Goal: Information Seeking & Learning: Learn about a topic

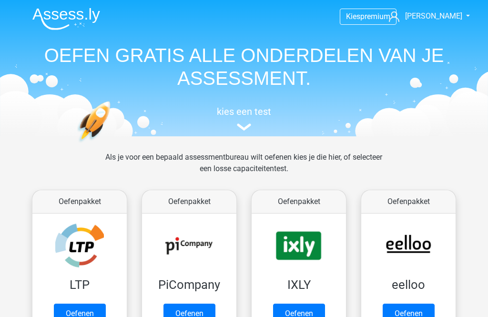
scroll to position [671, 0]
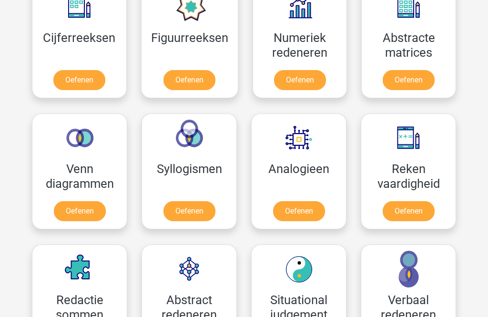
click at [172, 201] on link "Oefenen" at bounding box center [189, 211] width 52 height 20
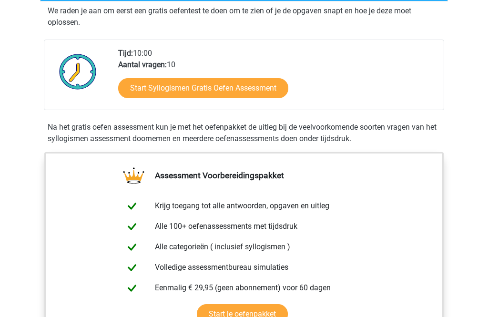
scroll to position [188, 0]
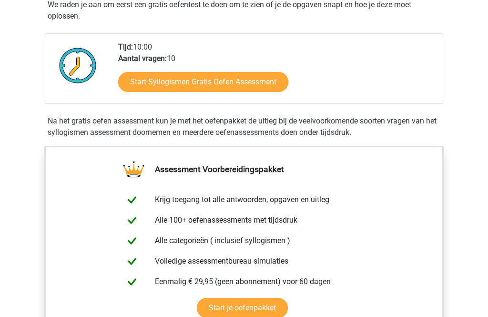
click at [145, 77] on link "Start Syllogismen Gratis Oefen Assessment" at bounding box center [203, 82] width 170 height 20
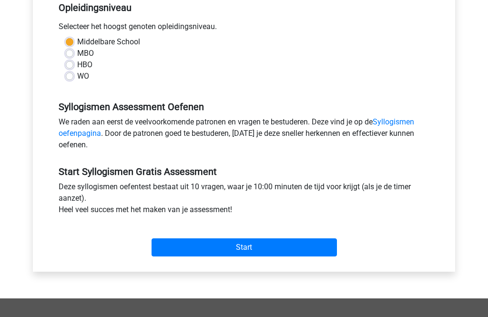
scroll to position [203, 0]
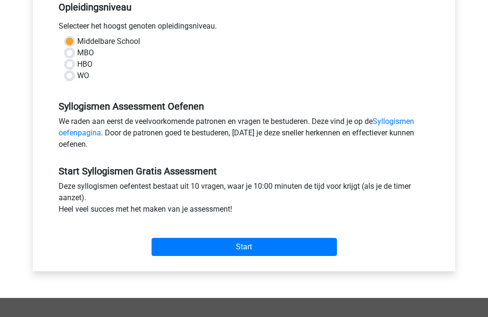
click at [186, 247] on input "Start" at bounding box center [243, 247] width 185 height 18
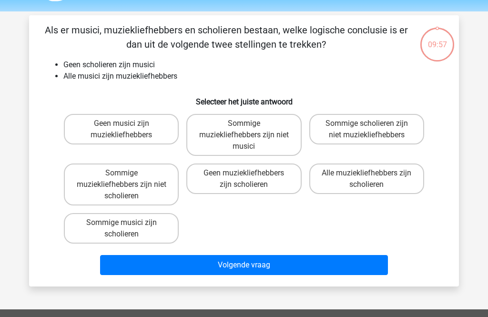
scroll to position [29, 0]
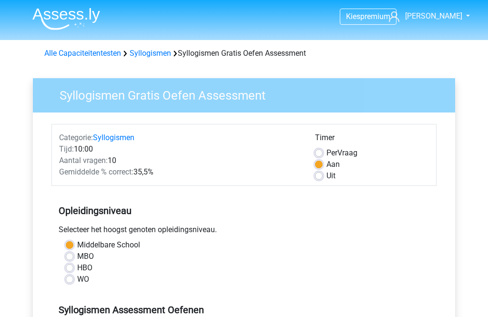
scroll to position [234, 0]
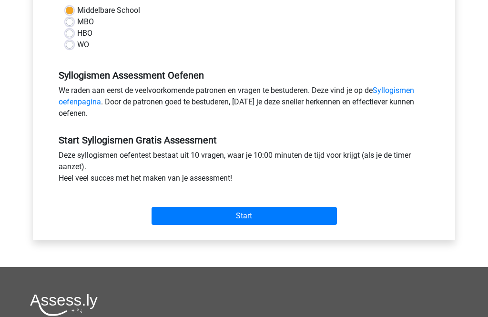
click at [318, 213] on input "Start" at bounding box center [243, 216] width 185 height 18
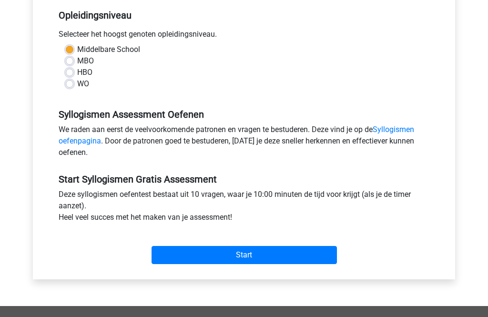
scroll to position [197, 0]
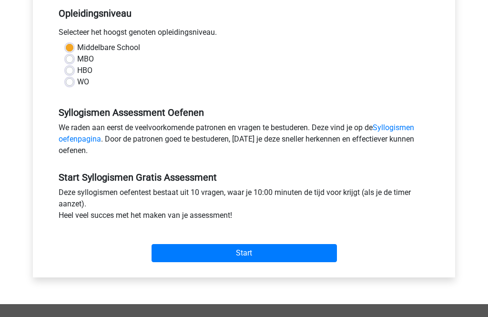
click at [321, 250] on input "Start" at bounding box center [243, 253] width 185 height 18
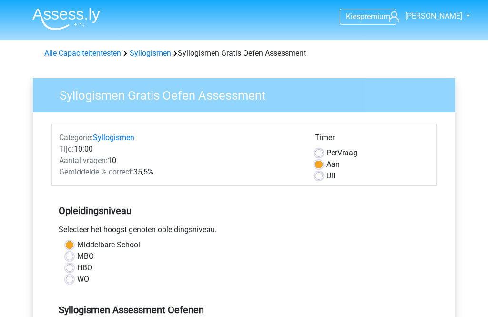
scroll to position [228, 0]
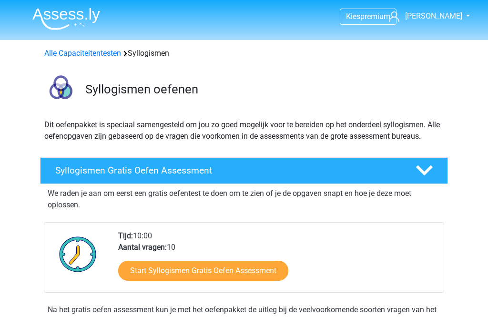
scroll to position [219, 0]
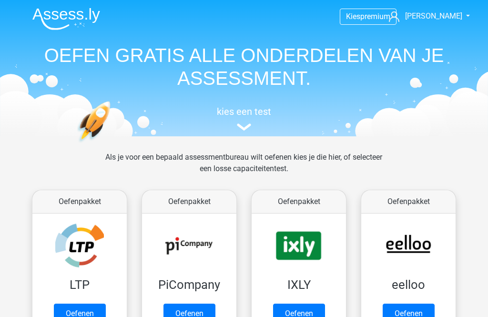
scroll to position [464, 0]
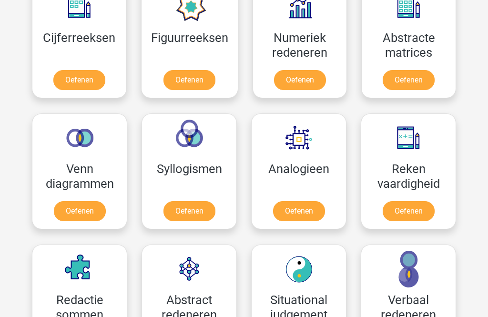
click at [325, 201] on link "Oefenen" at bounding box center [299, 211] width 52 height 20
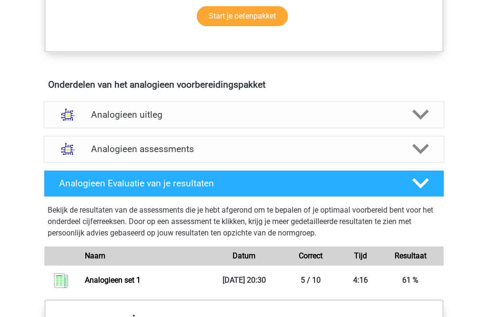
click at [415, 116] on icon at bounding box center [420, 115] width 17 height 17
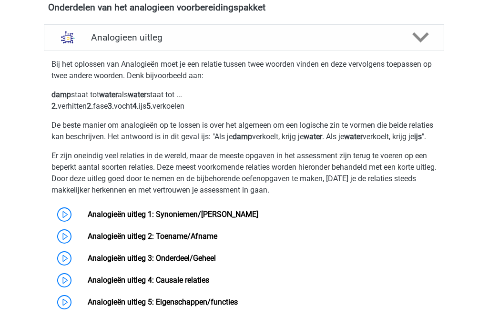
scroll to position [553, 0]
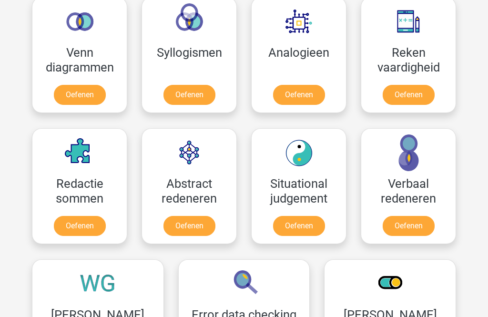
scroll to position [605, 0]
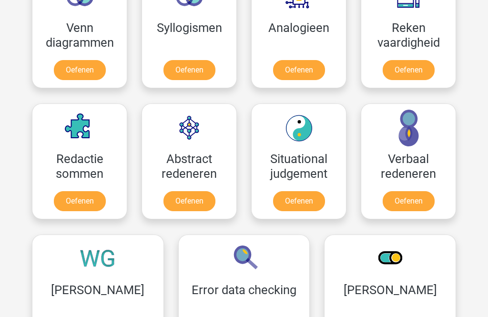
click at [421, 191] on link "Oefenen" at bounding box center [408, 201] width 52 height 20
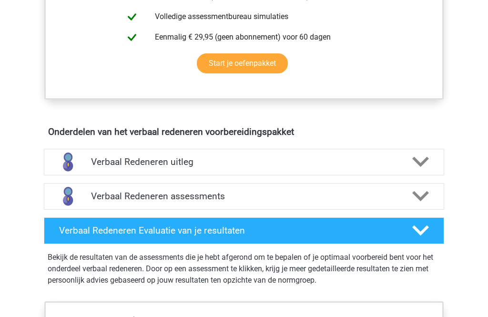
scroll to position [448, 0]
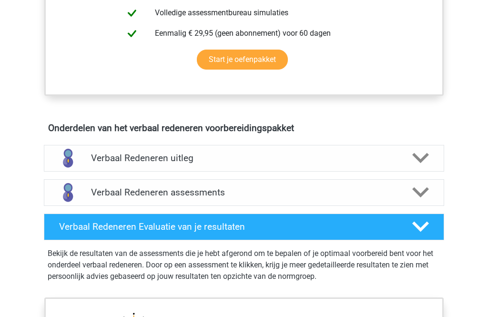
click at [417, 165] on icon at bounding box center [420, 158] width 17 height 17
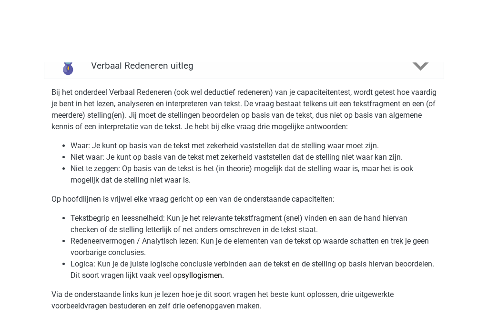
scroll to position [491, 0]
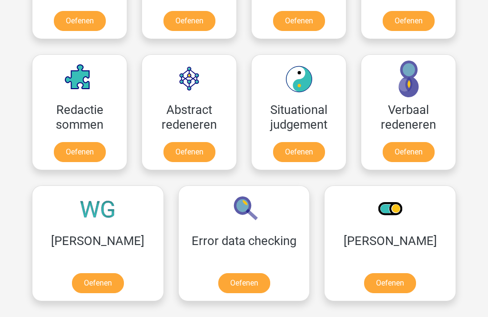
scroll to position [654, 0]
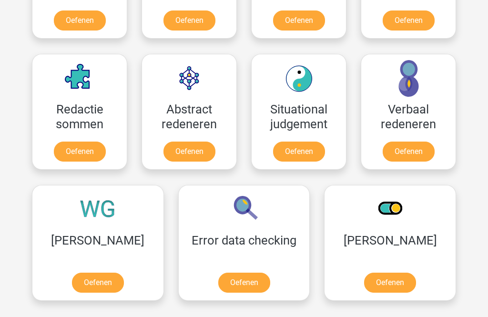
click at [364, 273] on link "Oefenen" at bounding box center [390, 283] width 52 height 20
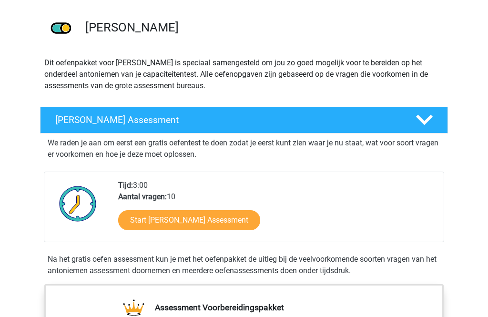
scroll to position [61, 0]
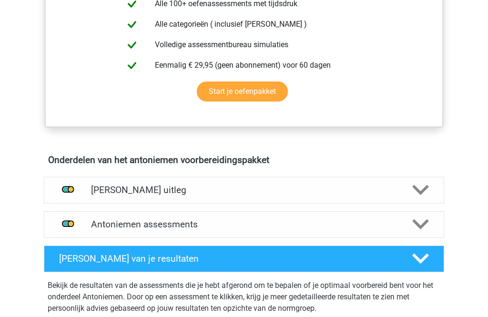
click at [421, 193] on polygon at bounding box center [420, 190] width 17 height 10
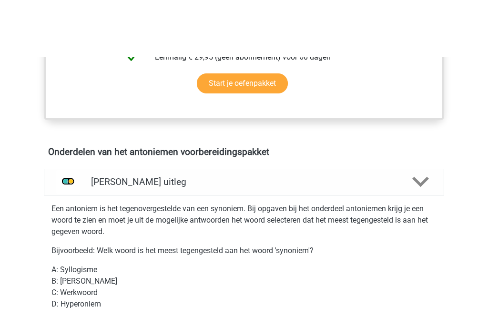
scroll to position [424, 0]
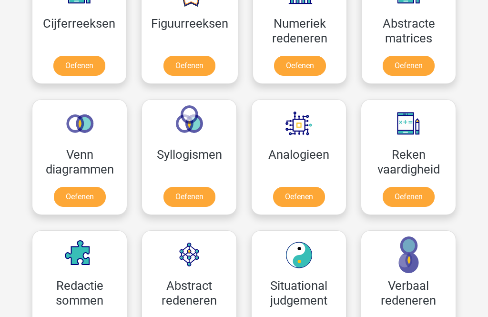
scroll to position [478, 0]
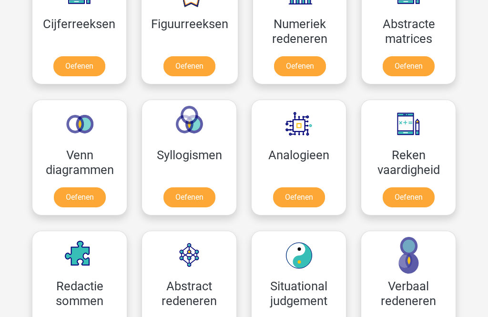
click at [65, 187] on link "Oefenen" at bounding box center [80, 197] width 52 height 20
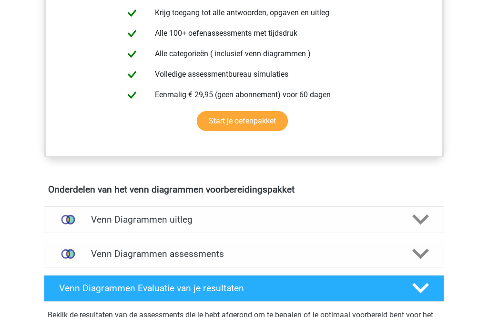
scroll to position [397, 0]
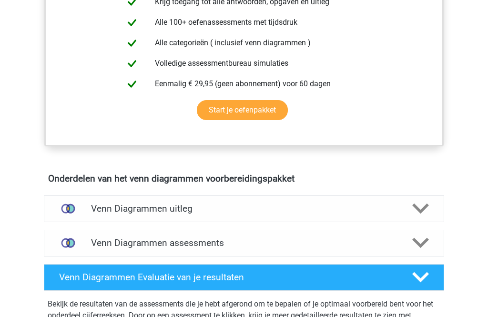
click at [397, 218] on div "Venn Diagrammen uitleg" at bounding box center [244, 208] width 400 height 27
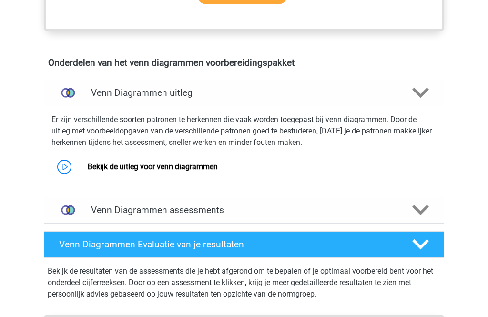
click at [407, 216] on div at bounding box center [420, 210] width 32 height 17
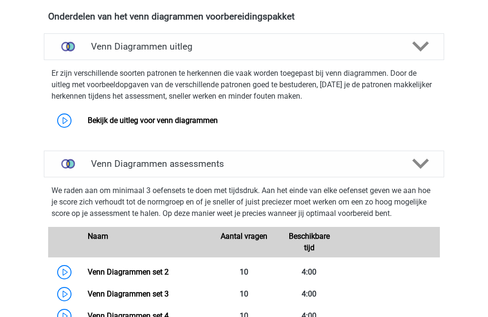
scroll to position [559, 0]
click at [88, 120] on link "Bekijk de uitleg voor venn diagrammen" at bounding box center [153, 120] width 130 height 9
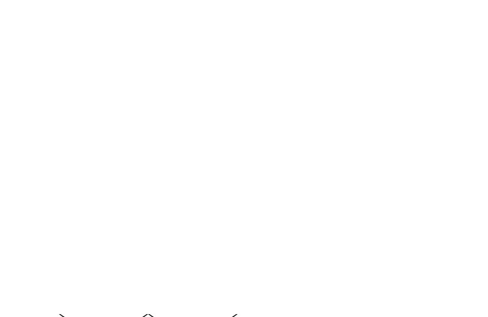
scroll to position [3724, 0]
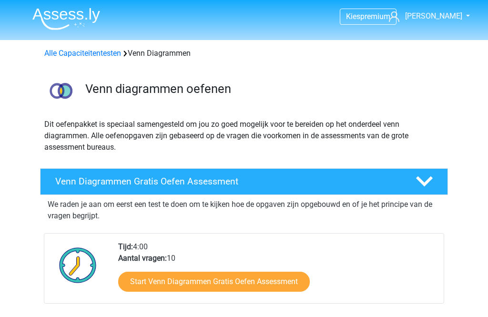
scroll to position [559, 0]
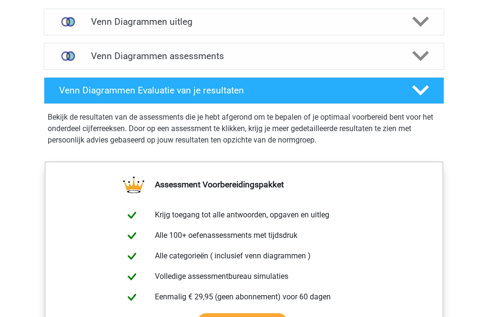
click at [415, 55] on polygon at bounding box center [420, 56] width 17 height 10
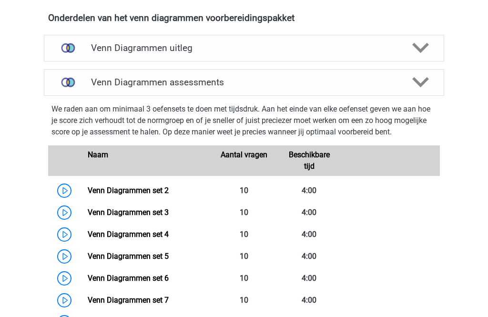
scroll to position [557, 0]
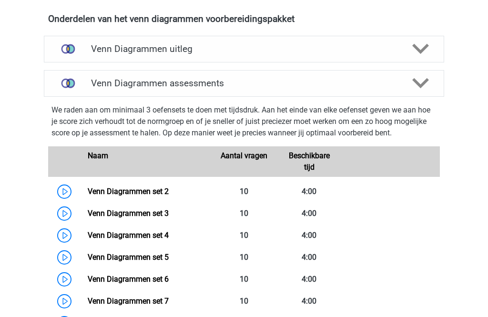
click at [423, 49] on polygon at bounding box center [420, 49] width 17 height 10
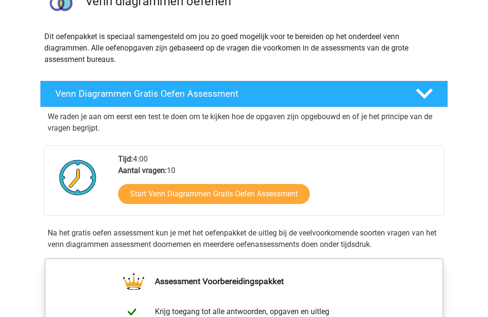
scroll to position [84, 0]
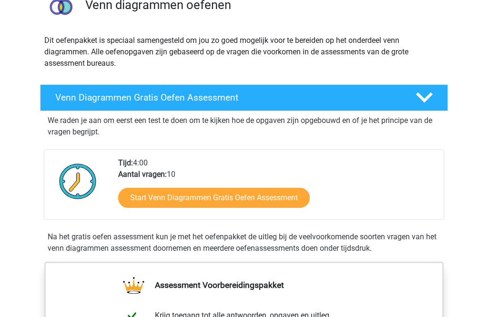
click at [283, 192] on link "Start Venn Diagrammen Gratis Oefen Assessment" at bounding box center [213, 198] width 191 height 20
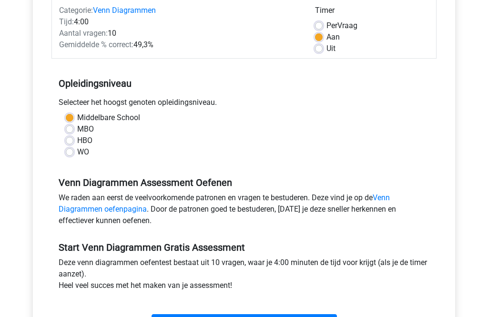
scroll to position [129, 0]
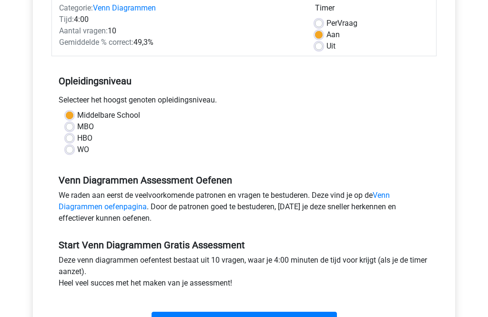
click at [303, 316] on input "Start" at bounding box center [243, 321] width 185 height 18
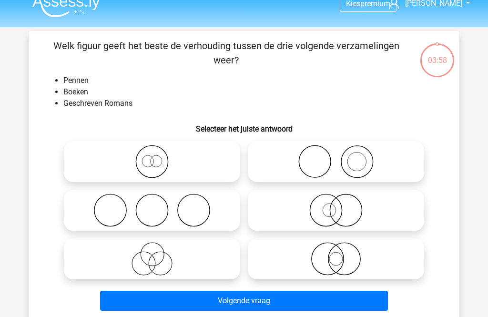
scroll to position [13, 0]
click at [380, 156] on icon at bounding box center [335, 161] width 169 height 33
click at [342, 156] on input "radio" at bounding box center [339, 153] width 6 height 6
radio input "true"
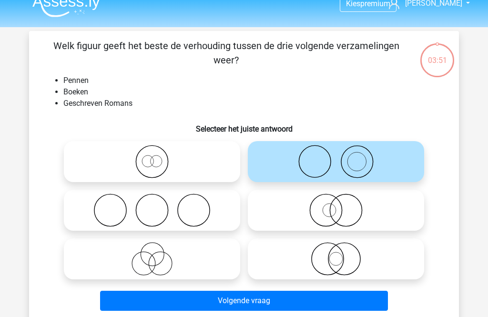
click at [363, 303] on button "Volgende vraag" at bounding box center [244, 300] width 288 height 20
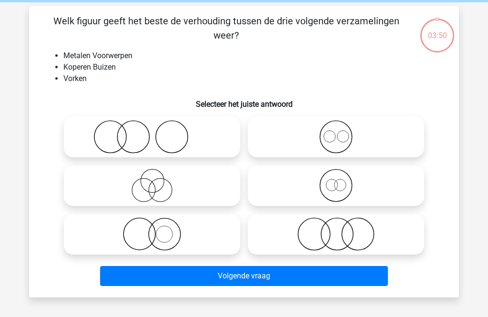
scroll to position [44, 0]
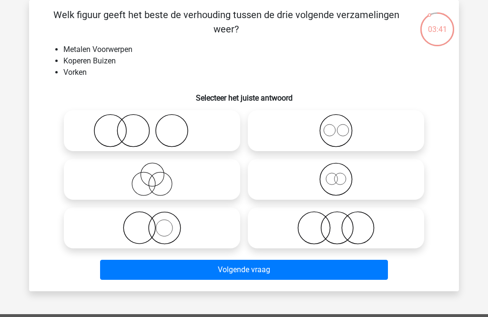
click at [218, 128] on icon at bounding box center [152, 130] width 169 height 33
click at [158, 126] on input "radio" at bounding box center [155, 123] width 6 height 6
radio input "true"
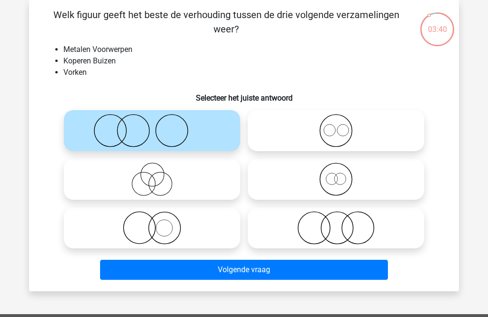
click at [292, 274] on button "Volgende vraag" at bounding box center [244, 270] width 288 height 20
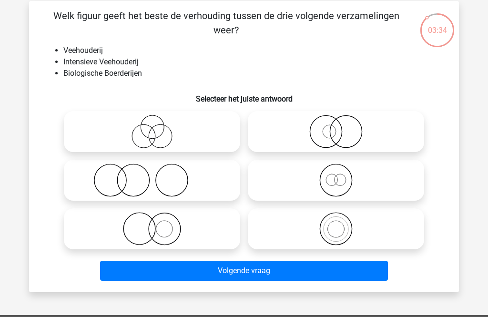
scroll to position [43, 0]
click at [220, 223] on icon at bounding box center [152, 228] width 169 height 33
click at [158, 223] on input "radio" at bounding box center [155, 221] width 6 height 6
radio input "true"
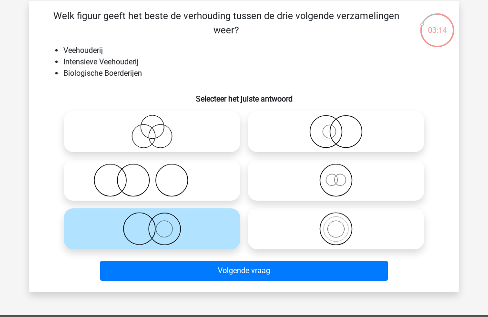
click at [233, 274] on button "Volgende vraag" at bounding box center [244, 270] width 288 height 20
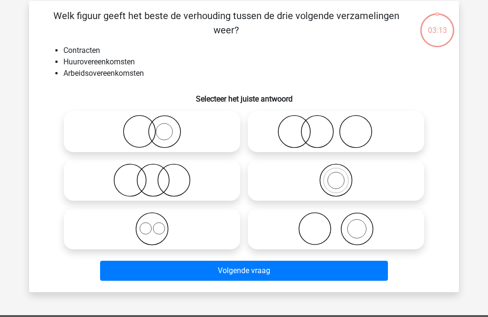
scroll to position [44, 0]
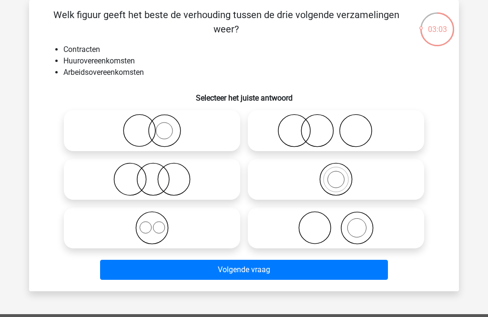
click at [209, 226] on icon at bounding box center [152, 227] width 169 height 33
click at [158, 223] on input "radio" at bounding box center [155, 220] width 6 height 6
radio input "true"
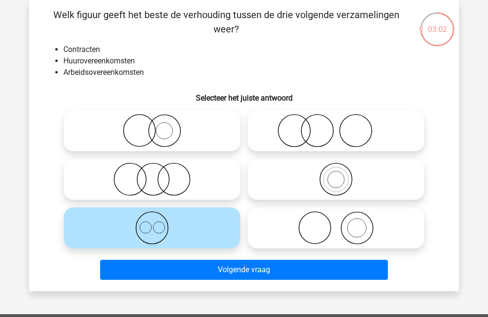
click at [228, 274] on button "Volgende vraag" at bounding box center [244, 270] width 288 height 20
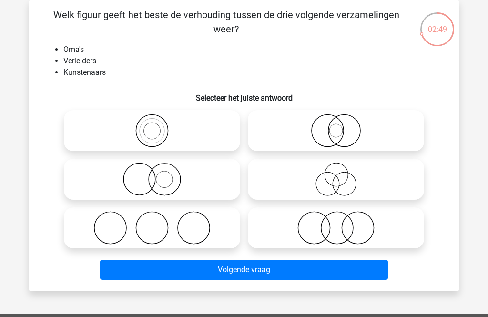
click at [359, 180] on icon at bounding box center [335, 178] width 169 height 33
click at [342, 174] on input "radio" at bounding box center [339, 171] width 6 height 6
radio input "true"
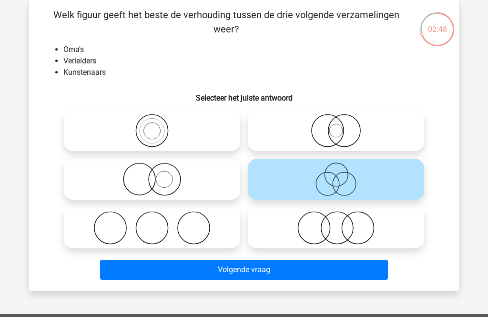
click at [357, 275] on button "Volgende vraag" at bounding box center [244, 270] width 288 height 20
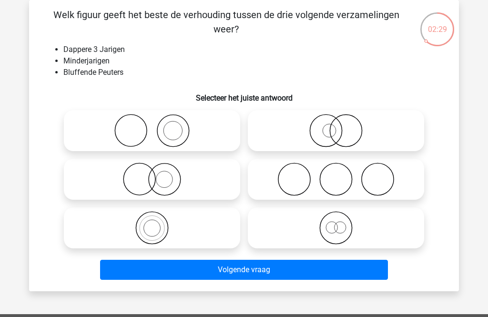
click at [378, 230] on icon at bounding box center [335, 227] width 169 height 33
click at [342, 223] on input "radio" at bounding box center [339, 220] width 6 height 6
radio input "true"
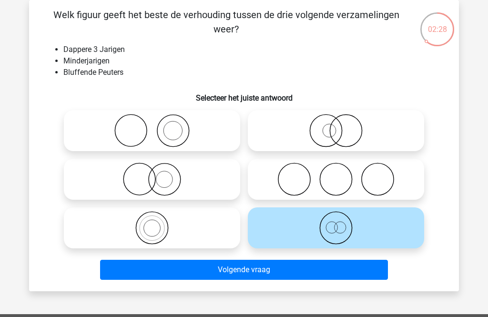
click at [363, 271] on button "Volgende vraag" at bounding box center [244, 270] width 288 height 20
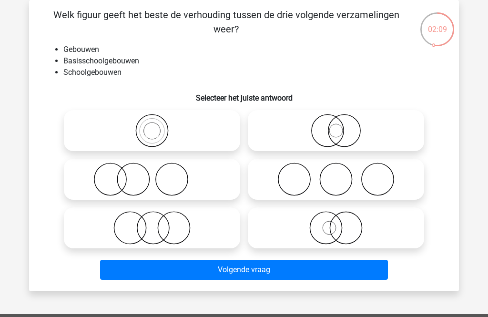
click at [374, 133] on icon at bounding box center [335, 130] width 169 height 33
click at [342, 126] on input "radio" at bounding box center [339, 123] width 6 height 6
radio input "true"
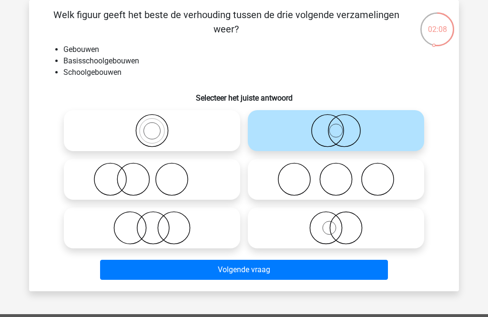
click at [356, 272] on button "Volgende vraag" at bounding box center [244, 270] width 288 height 20
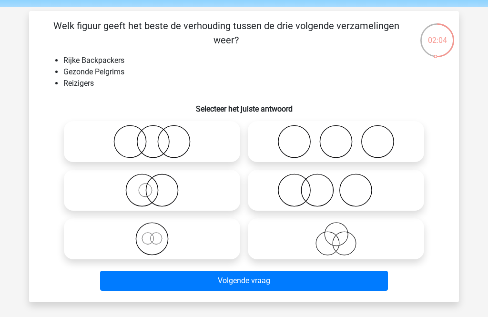
scroll to position [30, 0]
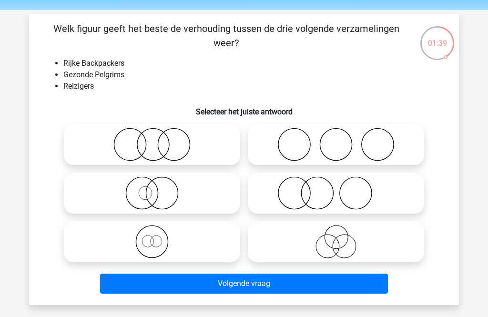
click at [213, 150] on icon at bounding box center [152, 144] width 169 height 33
click at [158, 140] on input "radio" at bounding box center [155, 136] width 6 height 6
radio input "true"
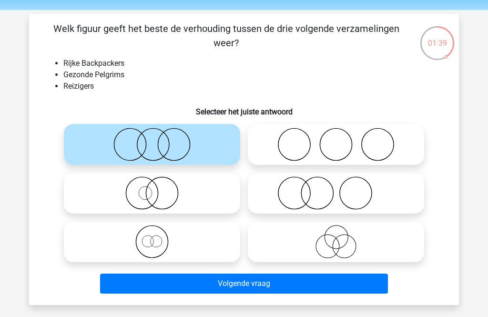
click at [263, 282] on button "Volgende vraag" at bounding box center [244, 283] width 288 height 20
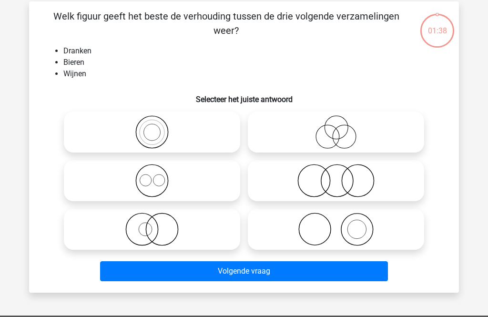
scroll to position [44, 0]
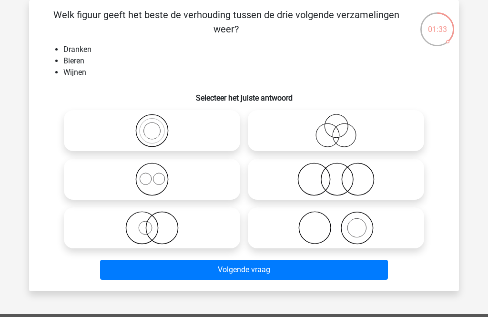
click at [209, 183] on icon at bounding box center [152, 178] width 169 height 33
click at [158, 174] on input "radio" at bounding box center [155, 171] width 6 height 6
radio input "true"
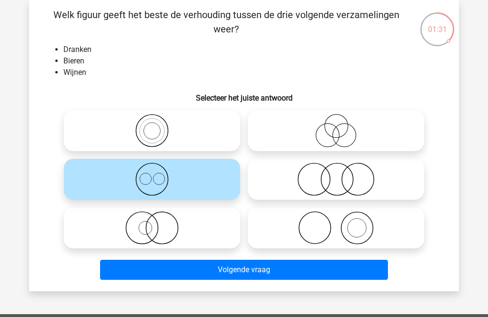
click at [310, 279] on button "Volgende vraag" at bounding box center [244, 270] width 288 height 20
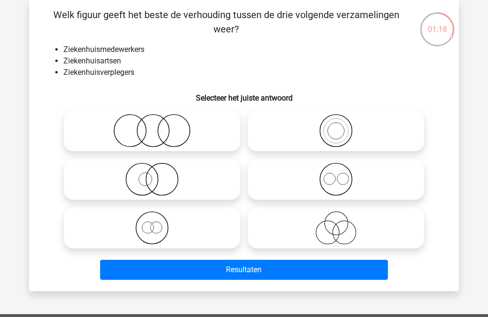
click at [342, 174] on input "radio" at bounding box center [339, 171] width 6 height 6
radio input "true"
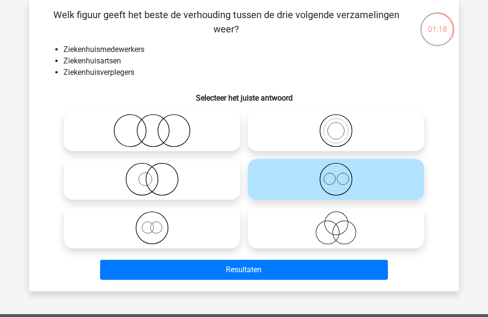
click at [346, 269] on button "Resultaten" at bounding box center [244, 270] width 288 height 20
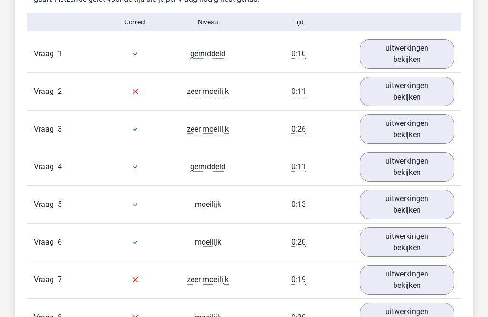
scroll to position [783, 0]
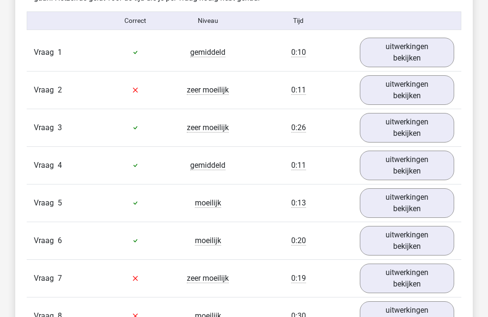
click at [421, 127] on link "uitwerkingen bekijken" at bounding box center [407, 128] width 94 height 30
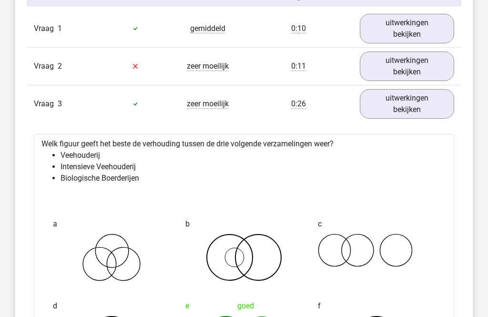
scroll to position [794, 0]
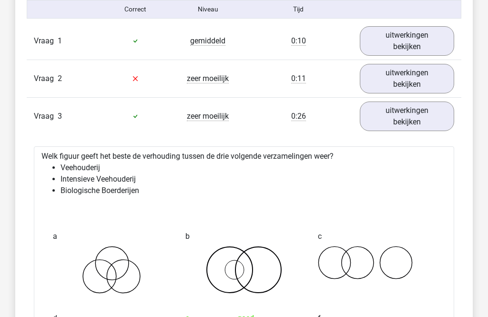
click at [419, 118] on link "uitwerkingen bekijken" at bounding box center [407, 116] width 94 height 30
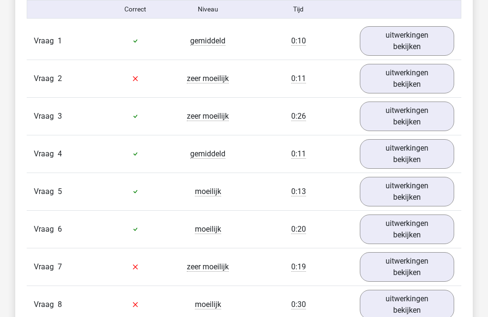
click at [417, 78] on link "uitwerkingen bekijken" at bounding box center [407, 79] width 94 height 30
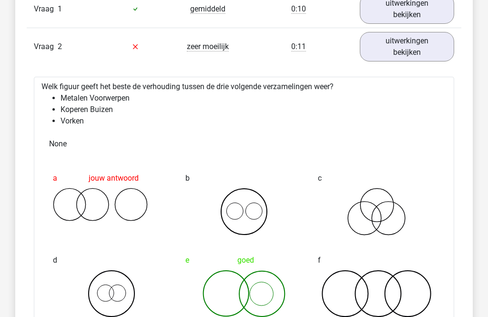
scroll to position [822, 0]
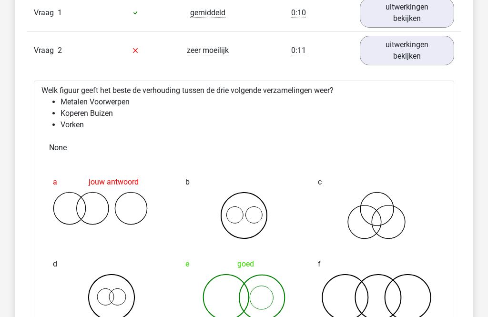
click at [410, 52] on link "uitwerkingen bekijken" at bounding box center [407, 51] width 94 height 30
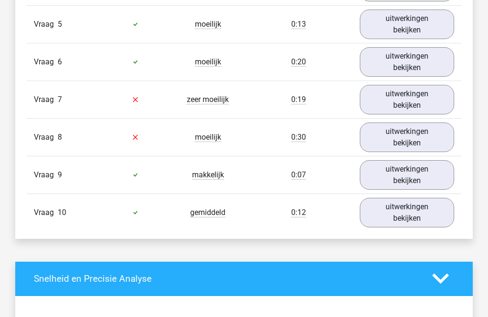
scroll to position [964, 0]
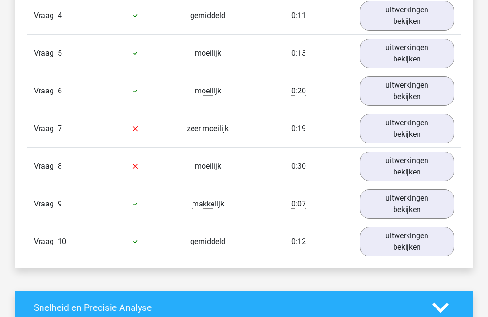
click at [401, 167] on link "uitwerkingen bekijken" at bounding box center [407, 167] width 94 height 30
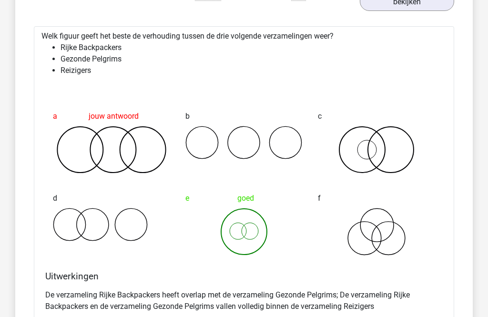
scroll to position [1103, 0]
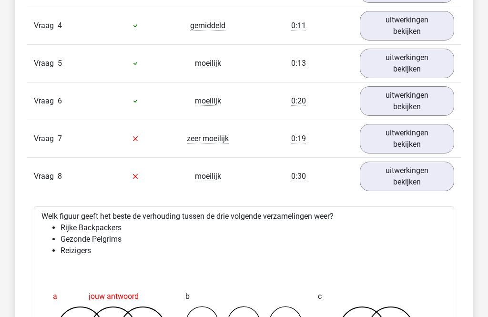
click at [418, 165] on link "uitwerkingen bekijken" at bounding box center [407, 177] width 94 height 30
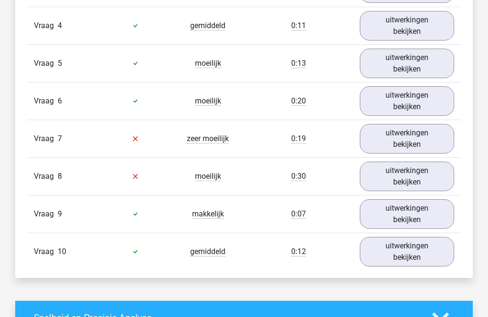
click at [415, 132] on link "uitwerkingen bekijken" at bounding box center [407, 139] width 94 height 30
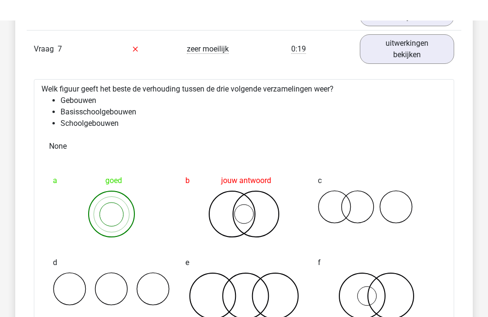
scroll to position [1001, 0]
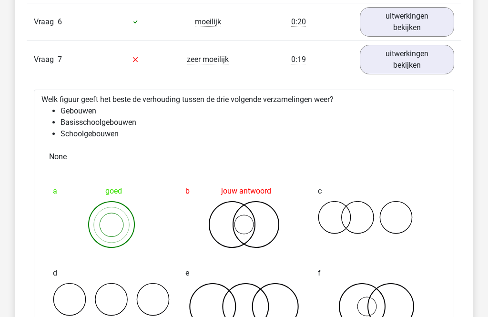
click at [410, 58] on link "uitwerkingen bekijken" at bounding box center [407, 60] width 94 height 30
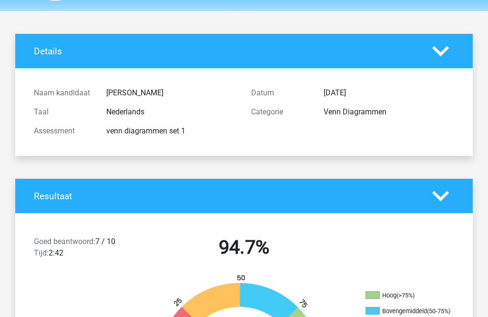
scroll to position [0, 0]
